Goal: Task Accomplishment & Management: Manage account settings

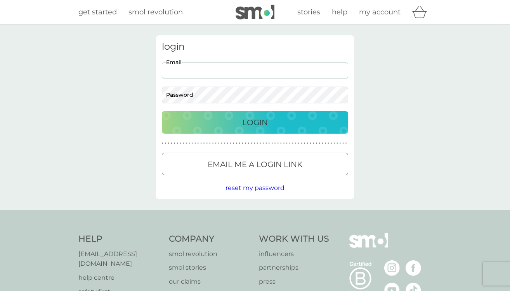
click at [192, 70] on input "Email" at bounding box center [255, 70] width 186 height 17
click at [213, 70] on input "Email" at bounding box center [255, 70] width 186 height 17
type input "[EMAIL_ADDRESS][DOMAIN_NAME]"
click at [238, 123] on div "Login" at bounding box center [255, 122] width 171 height 12
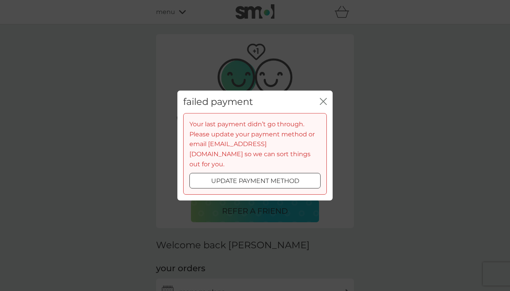
click at [272, 176] on p "update payment method" at bounding box center [255, 181] width 88 height 10
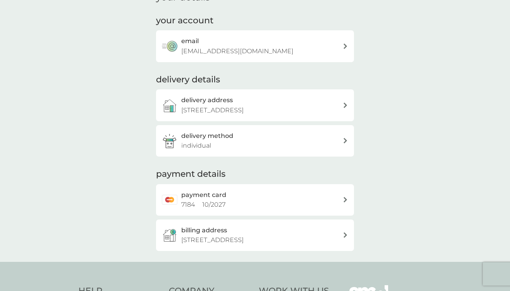
scroll to position [90, 0]
click at [267, 204] on div "payment card 7184 10 / 2027" at bounding box center [262, 200] width 162 height 20
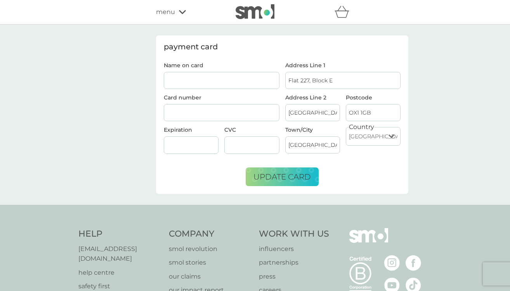
click at [211, 79] on input "Name on card" at bounding box center [222, 80] width 116 height 17
type input "Kathryn Sheridan"
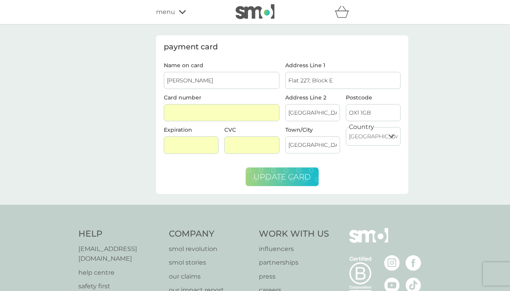
click at [282, 177] on span "update card" at bounding box center [282, 176] width 57 height 9
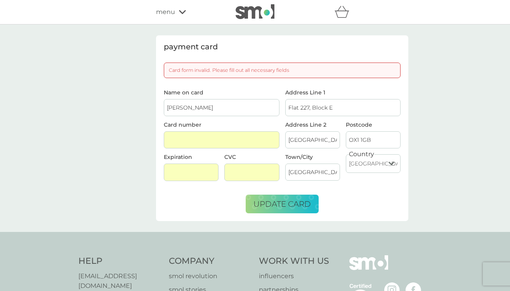
click at [380, 190] on form "Name on card Kathryn Sheridan Card number Expiration CVC Address Line 1 Flat 22…" at bounding box center [282, 151] width 237 height 123
click at [205, 108] on input "Kathryn Sheridan" at bounding box center [222, 107] width 116 height 17
click at [221, 108] on input "Kathryn Sheridan" at bounding box center [222, 107] width 116 height 17
click at [234, 178] on div at bounding box center [251, 172] width 55 height 17
click at [274, 203] on span "update card" at bounding box center [282, 203] width 57 height 9
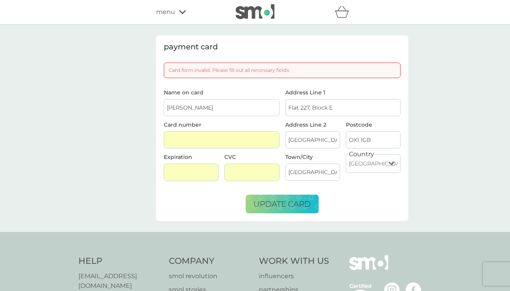
click at [256, 8] on img at bounding box center [255, 11] width 39 height 15
